Goal: Task Accomplishment & Management: Complete application form

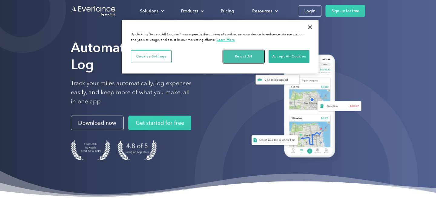
click at [238, 55] on button "Reject All" at bounding box center [243, 56] width 41 height 13
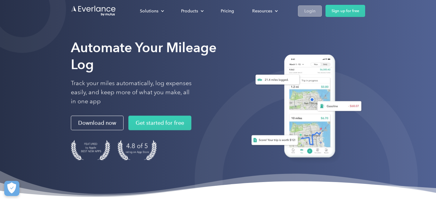
click at [316, 12] on div "Login" at bounding box center [309, 11] width 11 height 8
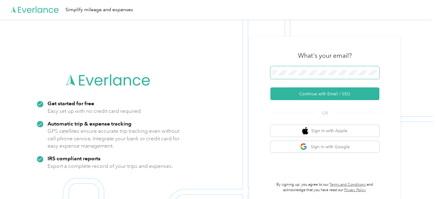
click at [270, 88] on button "Continue with Email / SSO" at bounding box center [324, 94] width 109 height 13
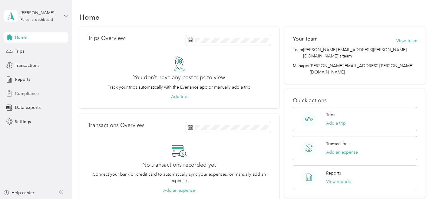
click at [31, 98] on div "Compliance" at bounding box center [36, 93] width 64 height 11
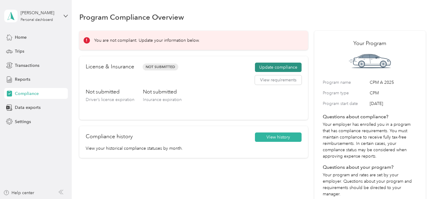
click at [284, 67] on button "Update compliance" at bounding box center [278, 68] width 47 height 10
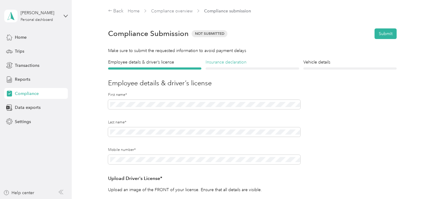
click at [252, 61] on h4 "Insurance declaration" at bounding box center [252, 62] width 93 height 6
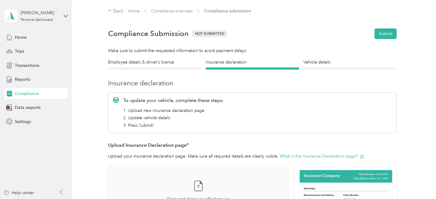
click at [334, 58] on section "Back Home Compliance overview Compliance submission Compliance Submission Not S…" at bounding box center [252, 175] width 346 height 334
click at [329, 62] on h4 "Vehicle details" at bounding box center [349, 62] width 93 height 6
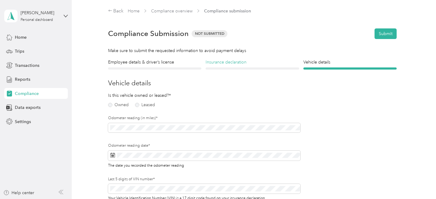
click at [243, 63] on h4 "Insurance declaration" at bounding box center [252, 62] width 93 height 6
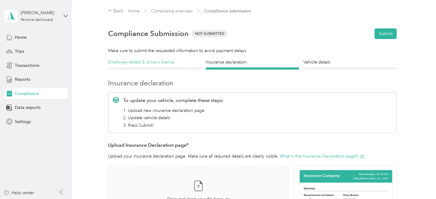
click at [134, 62] on h4 "Employee details & driver’s license" at bounding box center [154, 62] width 93 height 6
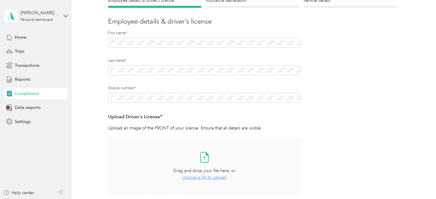
scroll to position [61, 0]
click at [343, 124] on form "Employee details & driver’s license License Insurance declaration Insurance Veh…" at bounding box center [252, 123] width 289 height 250
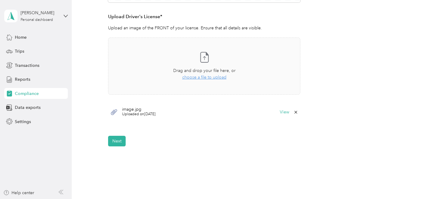
scroll to position [164, 0]
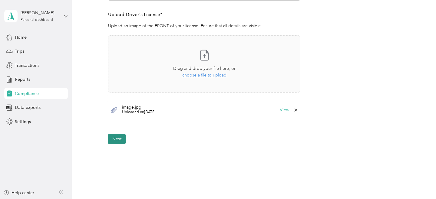
click at [116, 141] on button "Next" at bounding box center [117, 139] width 18 height 11
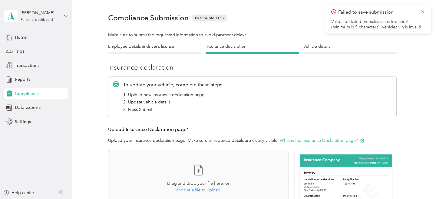
scroll to position [8, 0]
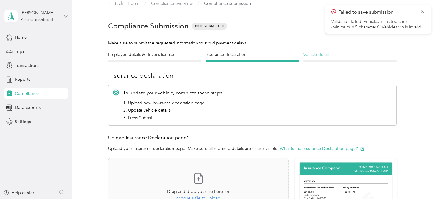
click at [333, 55] on h4 "Vehicle details" at bounding box center [349, 54] width 93 height 6
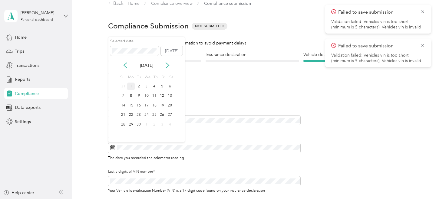
click at [131, 85] on div "1" at bounding box center [131, 87] width 8 height 8
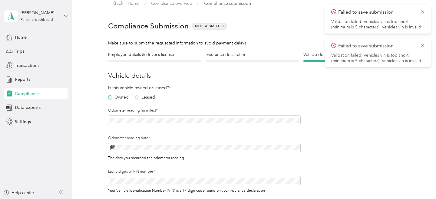
click at [115, 97] on label "Owned" at bounding box center [118, 97] width 21 height 4
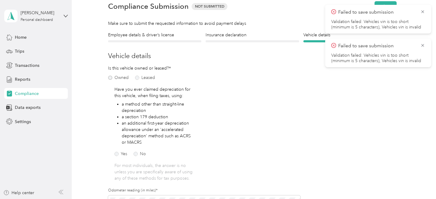
scroll to position [31, 0]
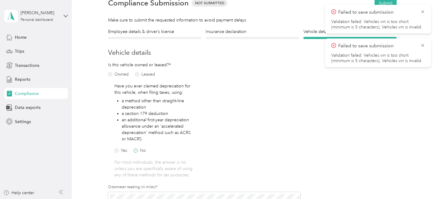
click at [135, 150] on label "No" at bounding box center [140, 151] width 12 height 4
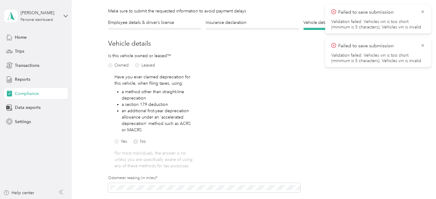
scroll to position [25, 0]
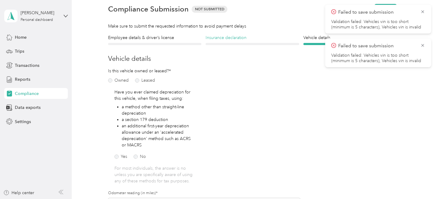
click at [242, 35] on h4 "Insurance declaration" at bounding box center [252, 38] width 93 height 6
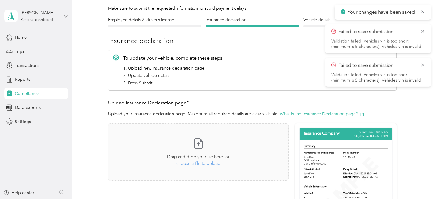
scroll to position [49, 0]
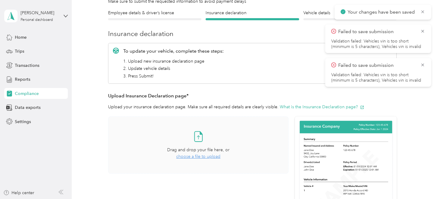
click at [201, 157] on span "choose a file to upload" at bounding box center [198, 156] width 44 height 5
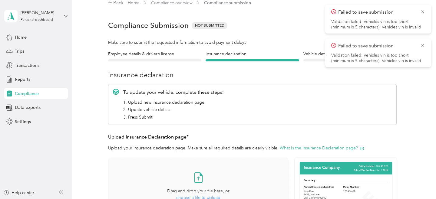
scroll to position [8, 0]
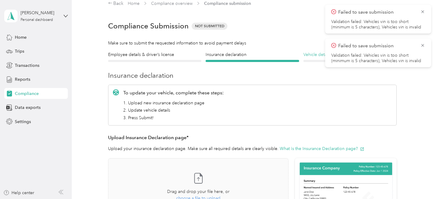
click at [314, 54] on h4 "Vehicle details" at bounding box center [349, 54] width 93 height 6
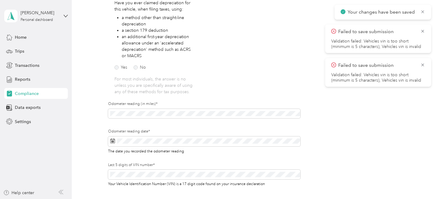
scroll to position [213, 0]
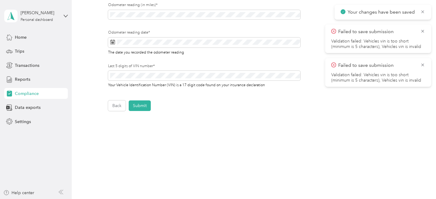
click at [138, 107] on button "Submit" at bounding box center [140, 106] width 22 height 11
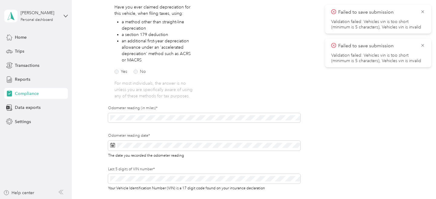
scroll to position [8, 0]
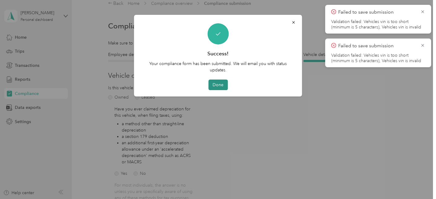
click at [218, 85] on button "Done" at bounding box center [217, 85] width 19 height 11
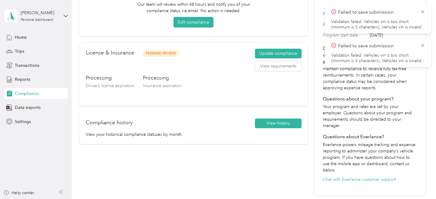
scroll to position [69, 0]
click at [158, 162] on div "Your compliance submission is processing. Our team will review within 48 hours …" at bounding box center [193, 78] width 229 height 233
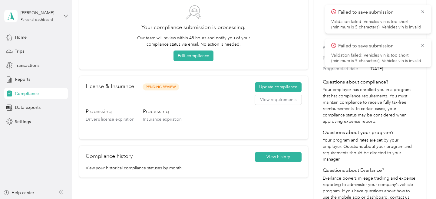
scroll to position [35, 0]
